Goal: Task Accomplishment & Management: Use online tool/utility

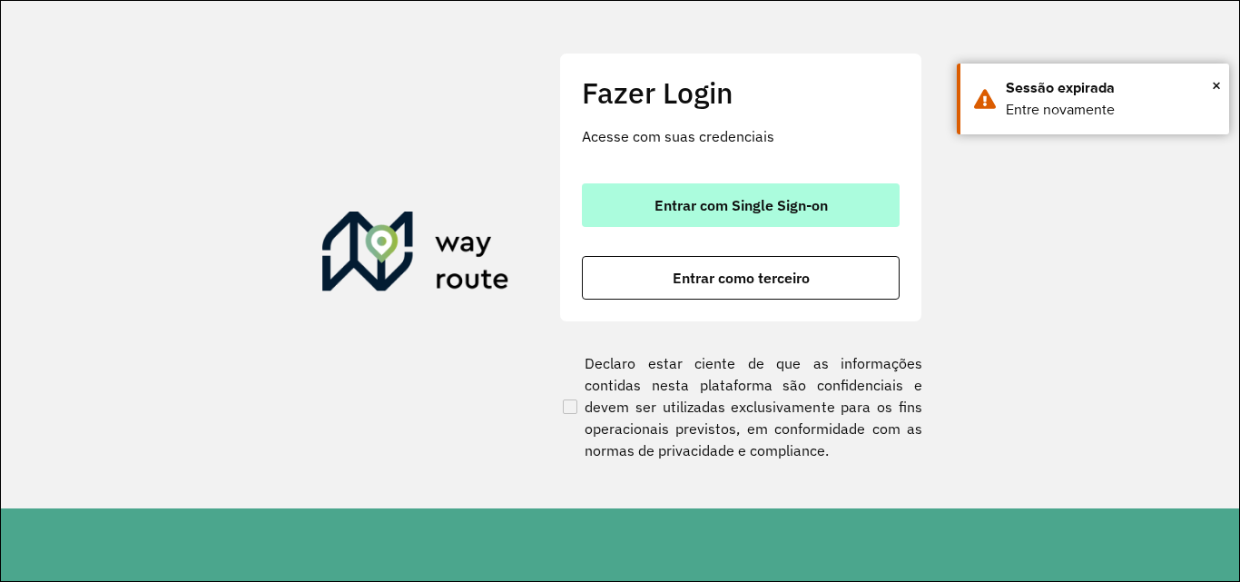
click at [730, 202] on span "Entrar com Single Sign-on" at bounding box center [741, 205] width 173 height 15
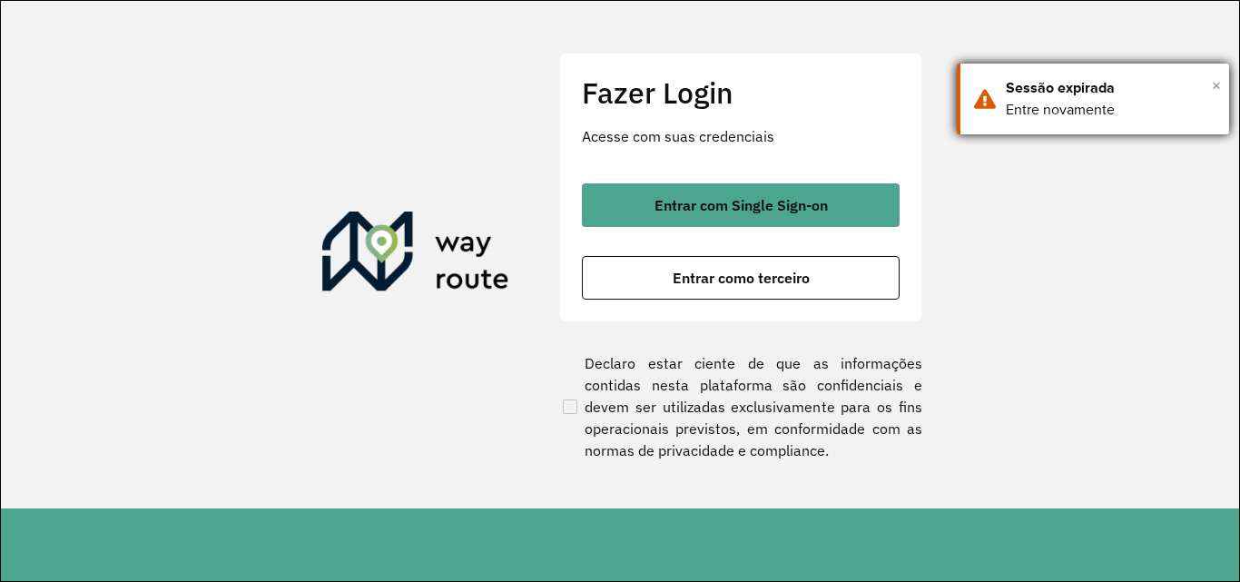
click at [1219, 84] on span "×" at bounding box center [1216, 85] width 9 height 27
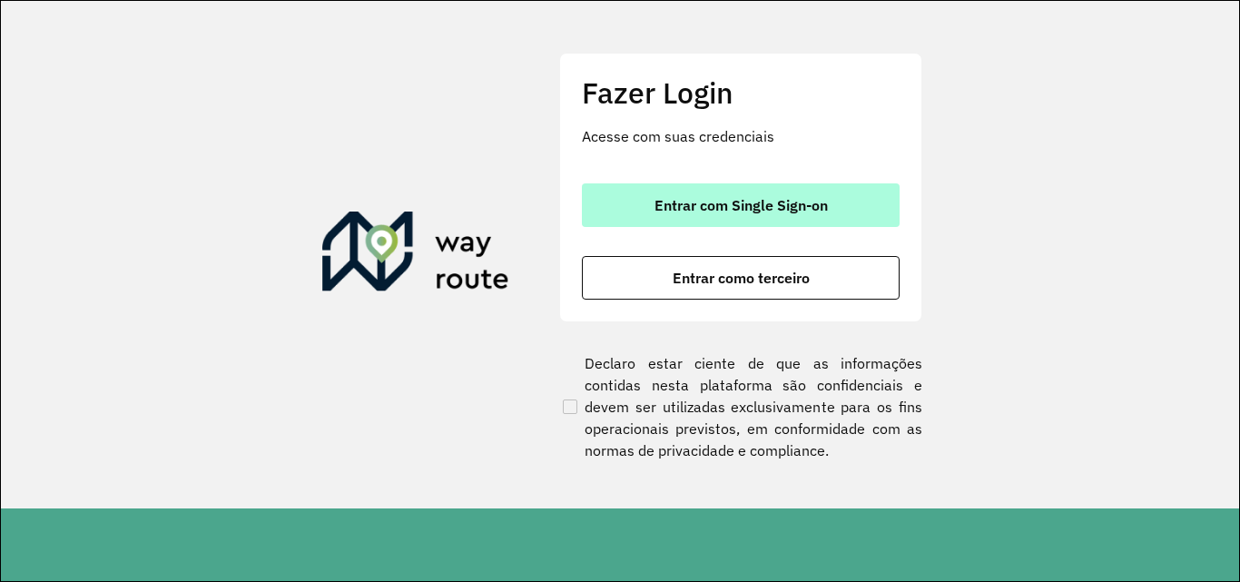
click at [715, 212] on span "Entrar com Single Sign-on" at bounding box center [741, 205] width 173 height 15
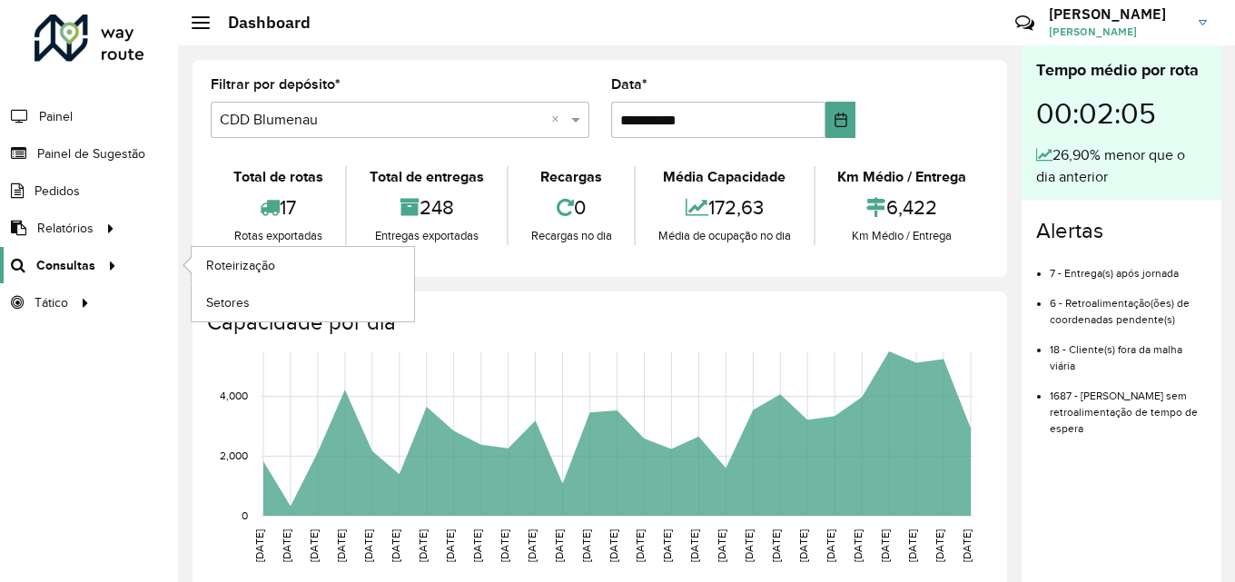
click at [81, 265] on span "Consultas" at bounding box center [65, 265] width 59 height 19
click at [237, 268] on span "Roteirização" at bounding box center [243, 265] width 74 height 19
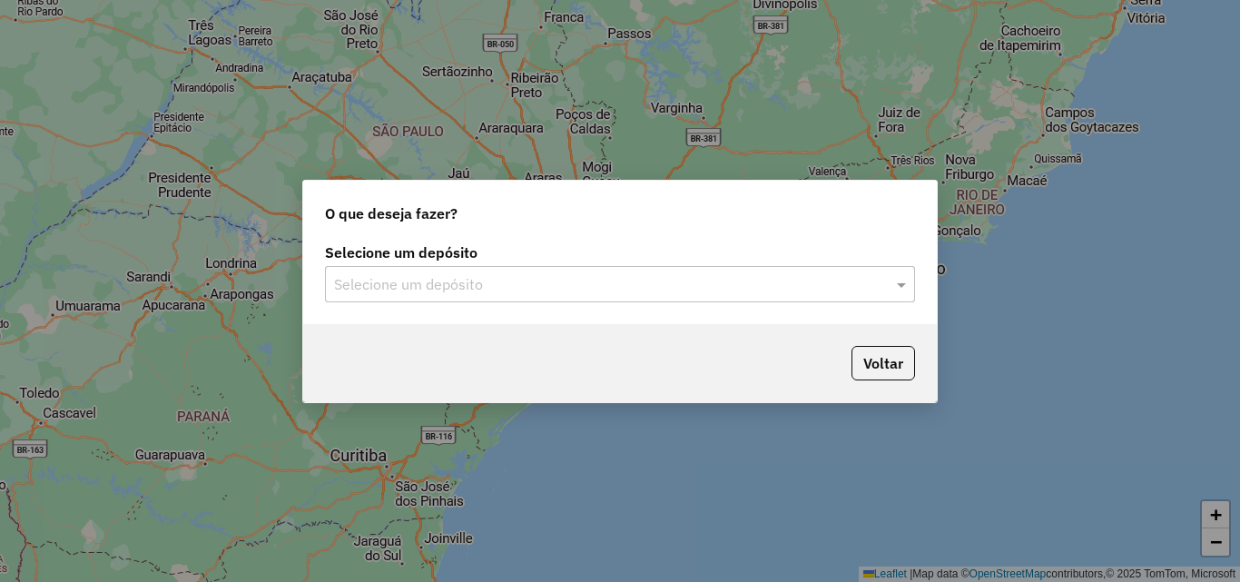
click at [460, 271] on div "Selecione um depósito" at bounding box center [620, 284] width 590 height 36
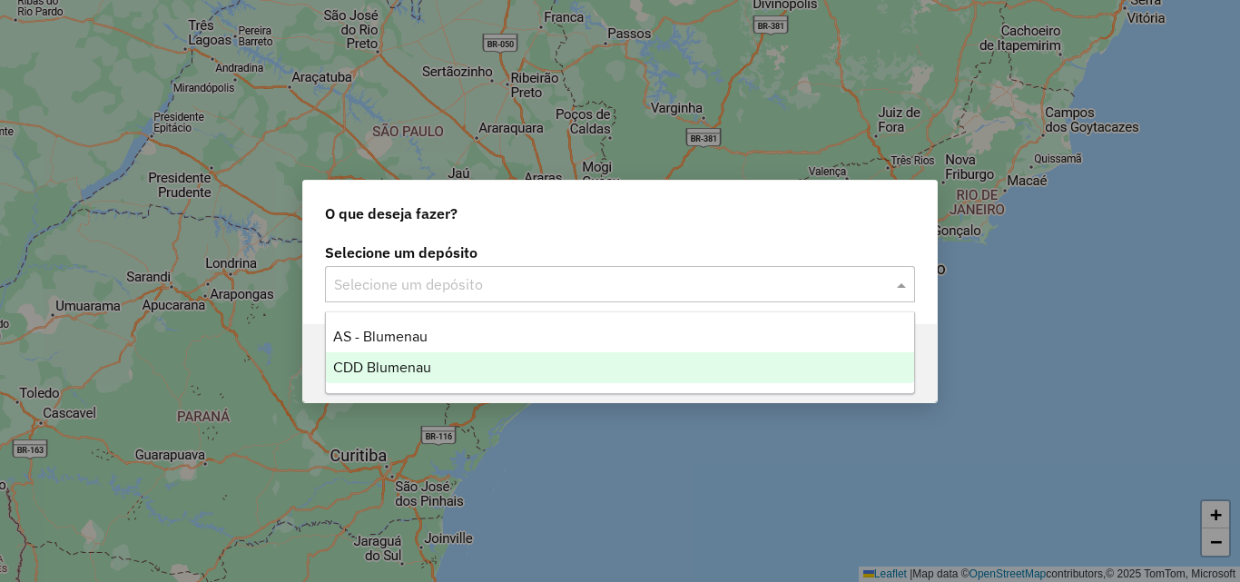
click at [428, 360] on span "CDD Blumenau" at bounding box center [382, 367] width 98 height 15
